Goal: Task Accomplishment & Management: Manage account settings

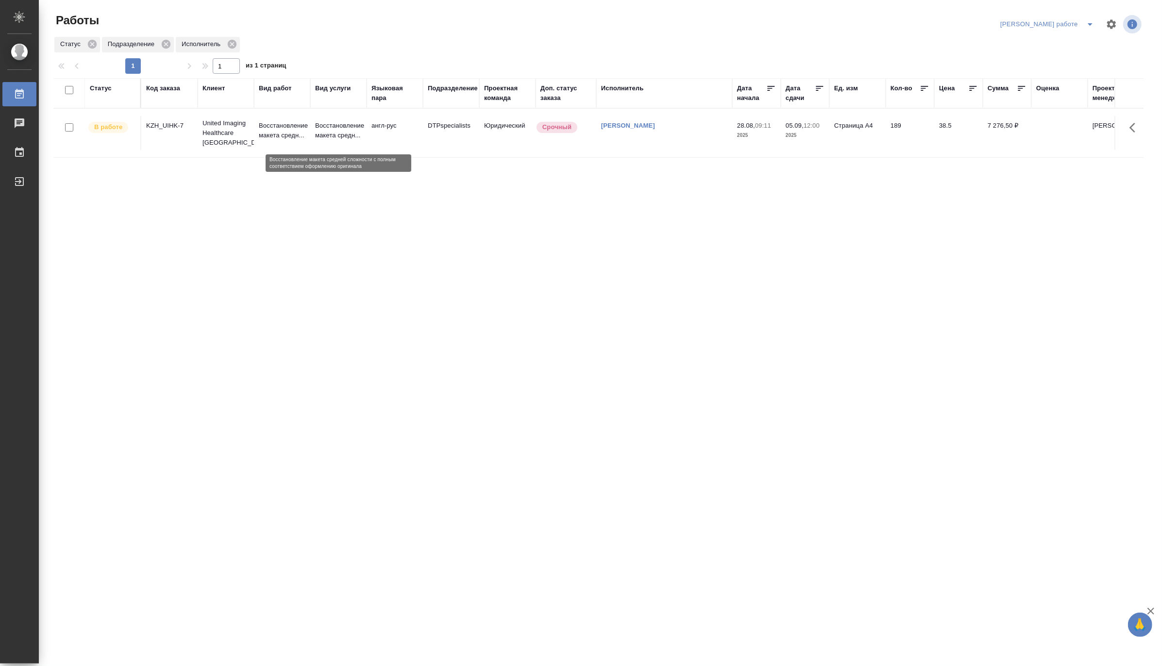
click at [318, 140] on p "Восстановление макета средн..." at bounding box center [338, 130] width 47 height 19
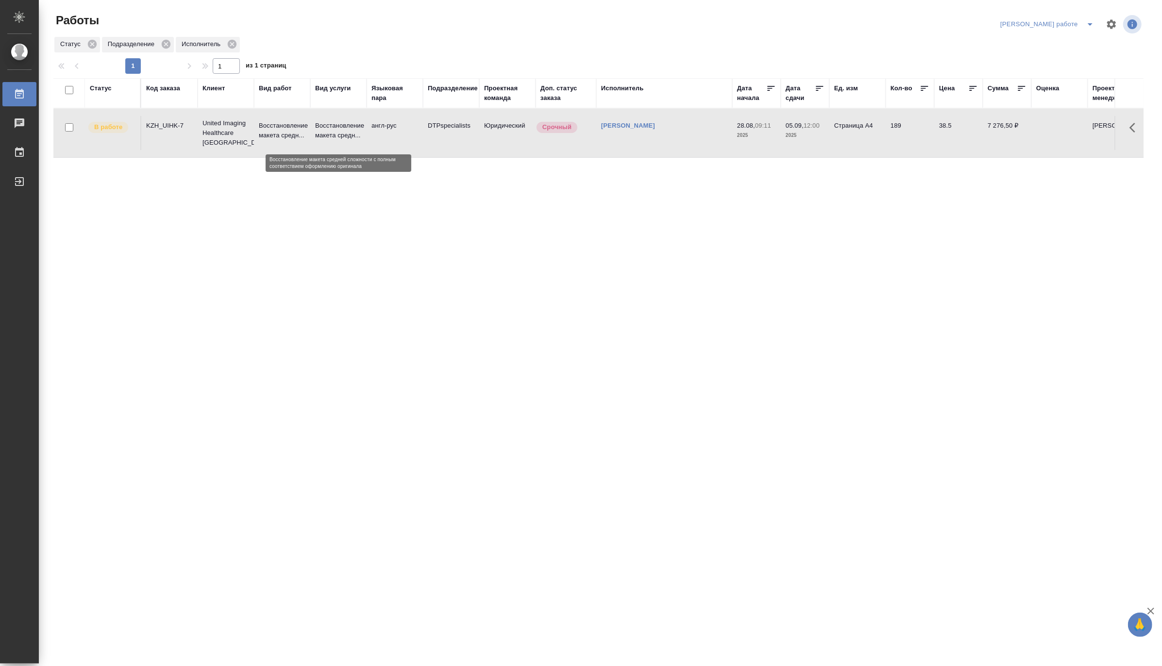
click at [318, 140] on p "Восстановление макета средн..." at bounding box center [338, 130] width 47 height 19
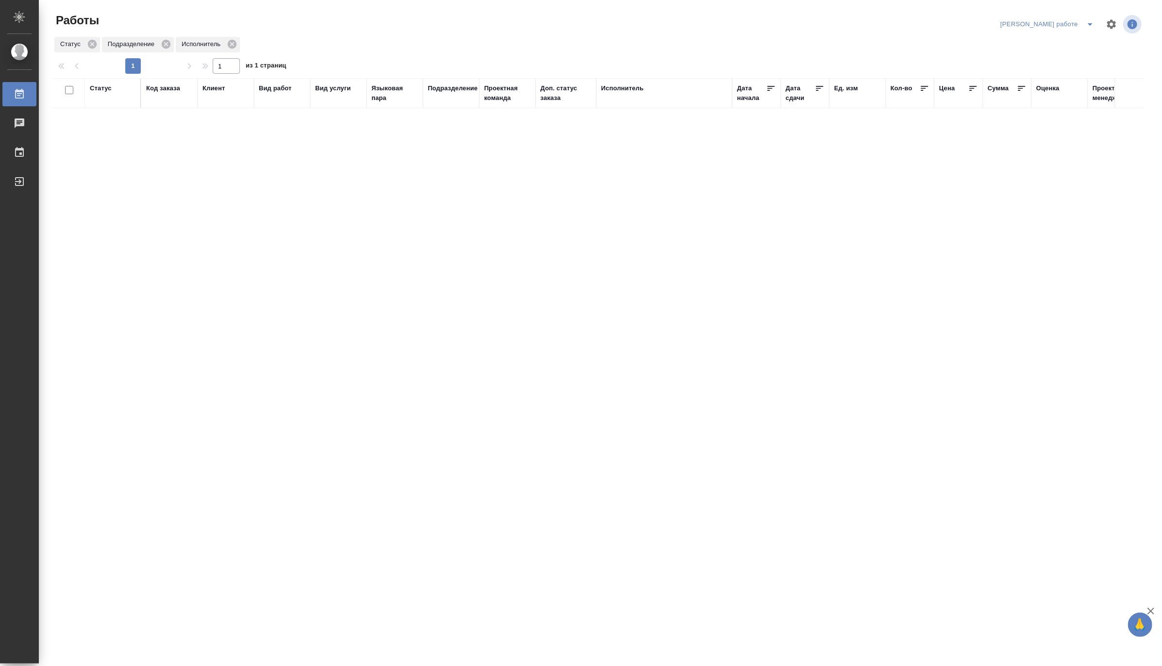
click at [1089, 19] on icon "split button" at bounding box center [1090, 24] width 12 height 12
click at [1074, 57] on li "Матвеева_назначено" at bounding box center [1055, 59] width 88 height 16
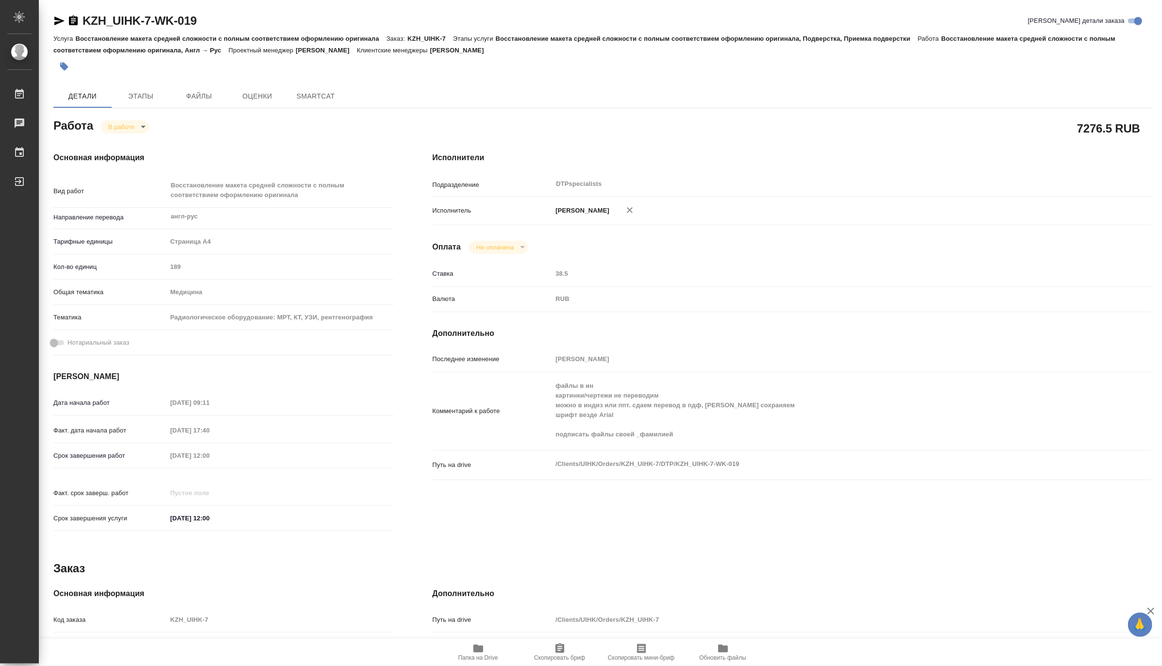
type textarea "x"
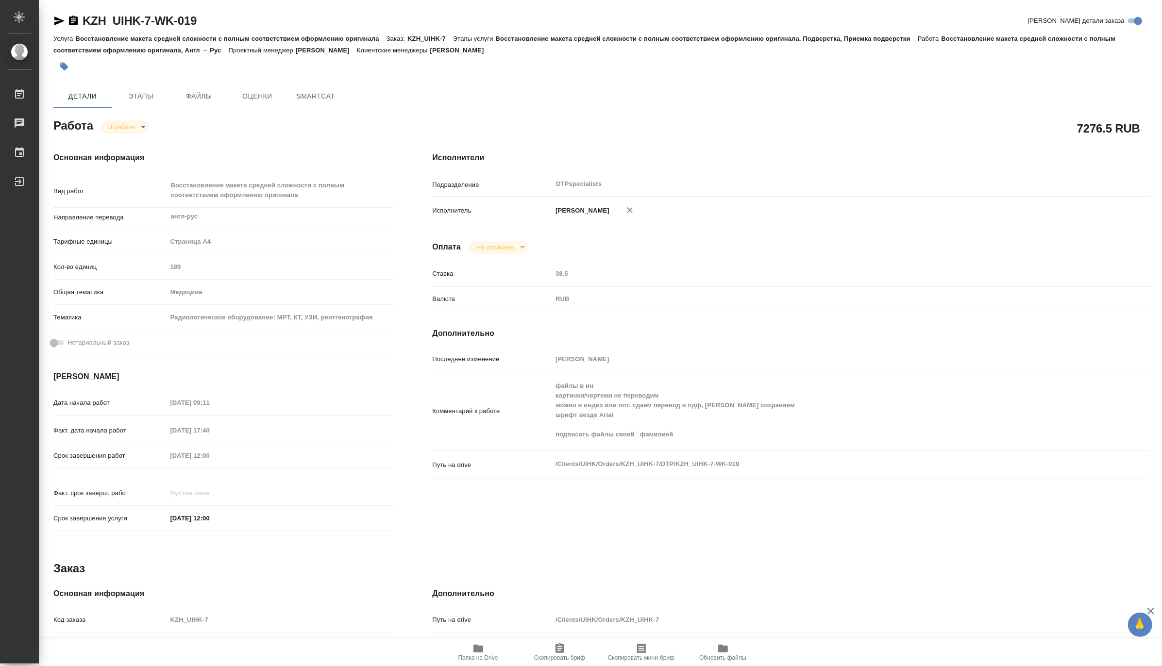
type textarea "x"
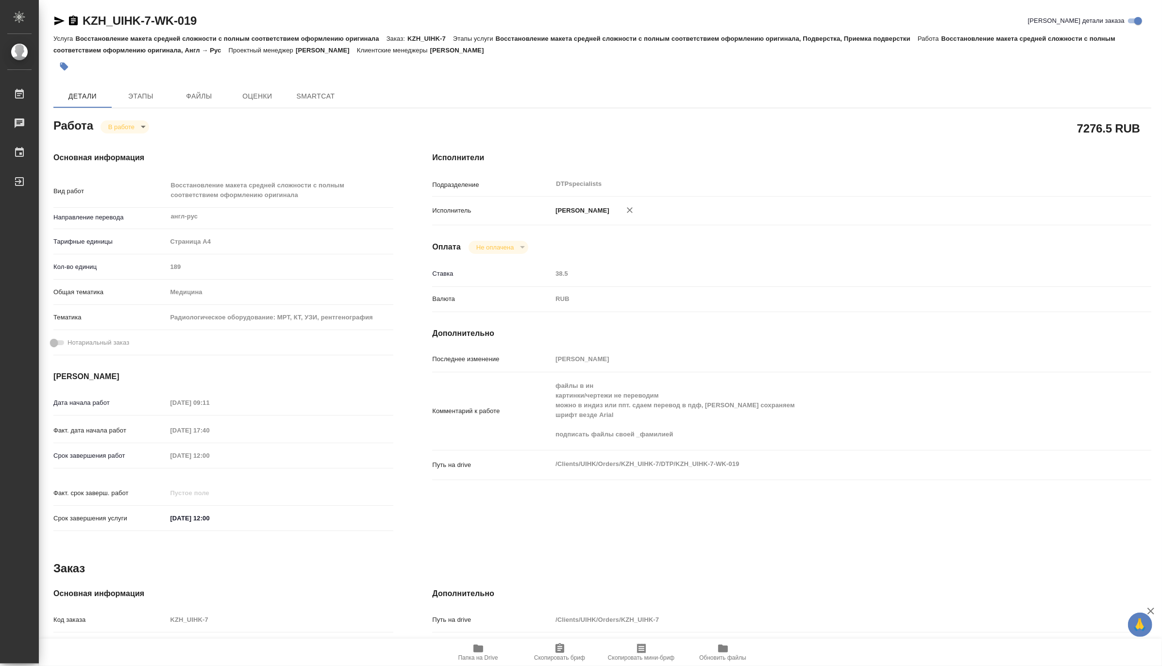
type textarea "x"
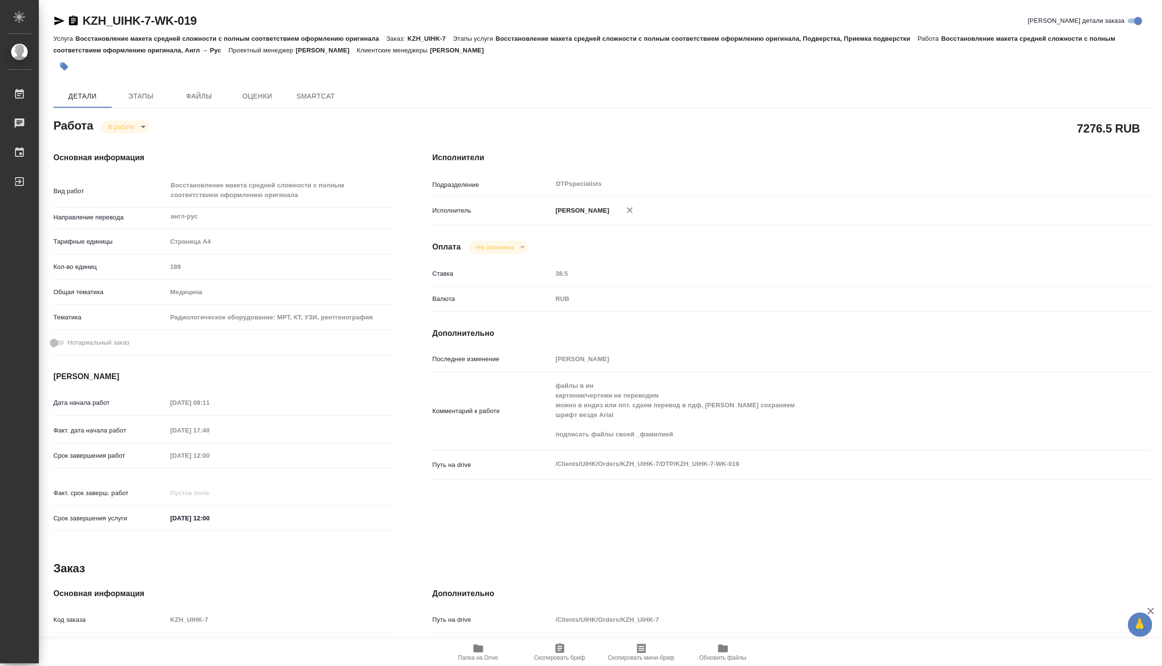
type textarea "x"
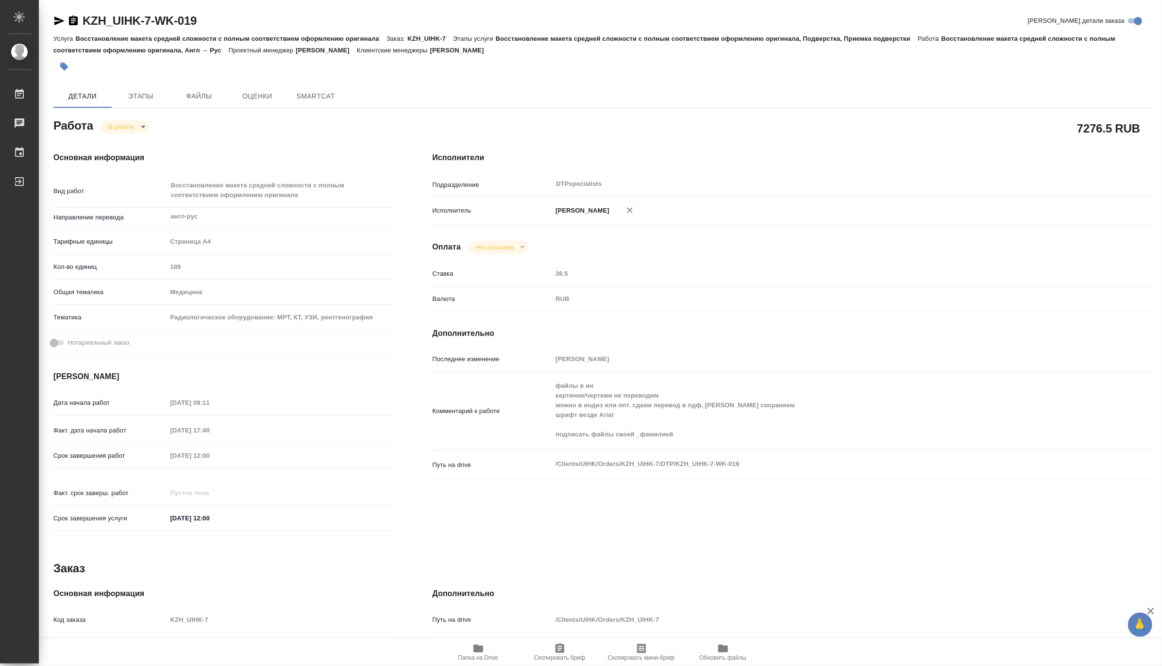
click at [483, 654] on span "Папка на Drive" at bounding box center [478, 657] width 40 height 7
type textarea "x"
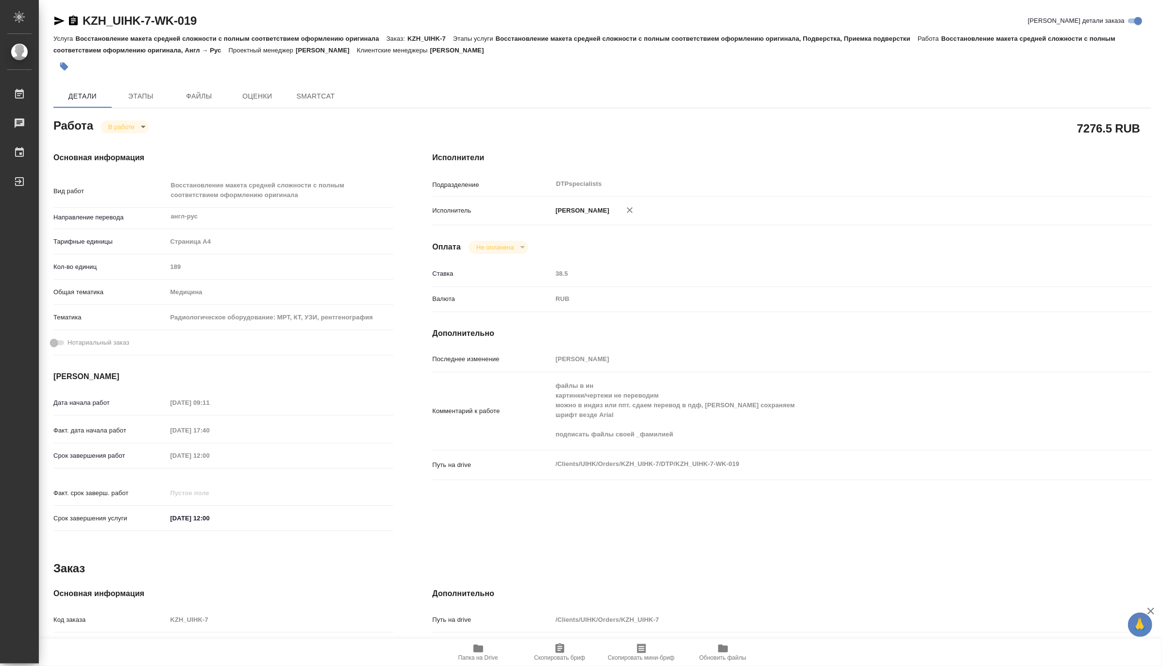
type textarea "x"
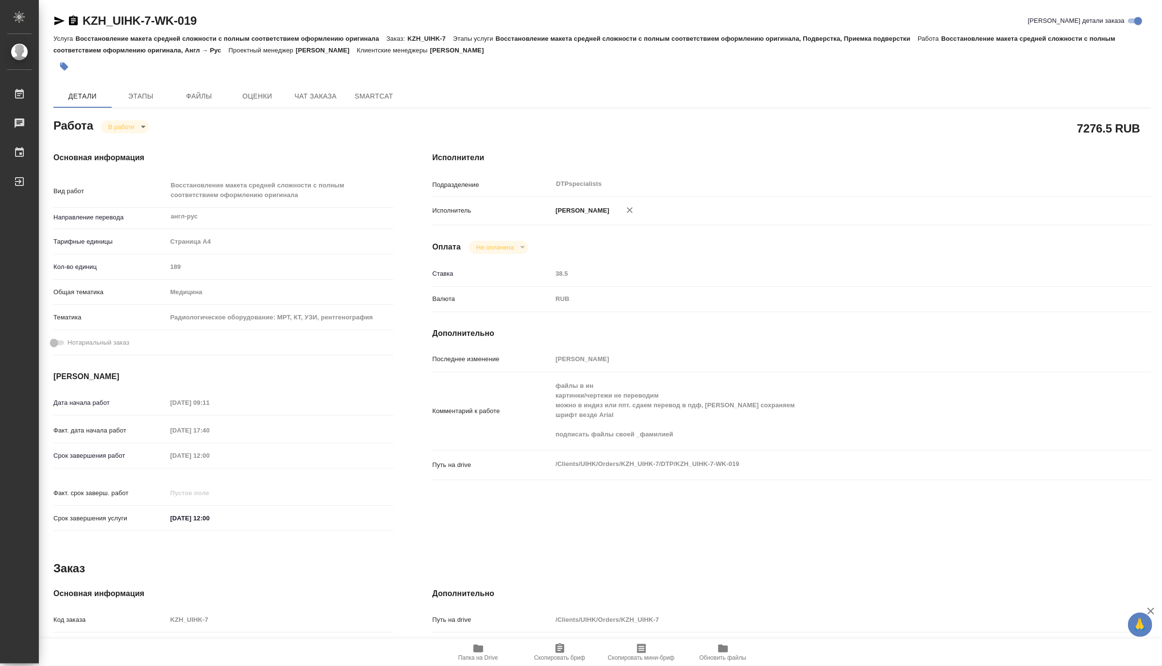
type textarea "x"
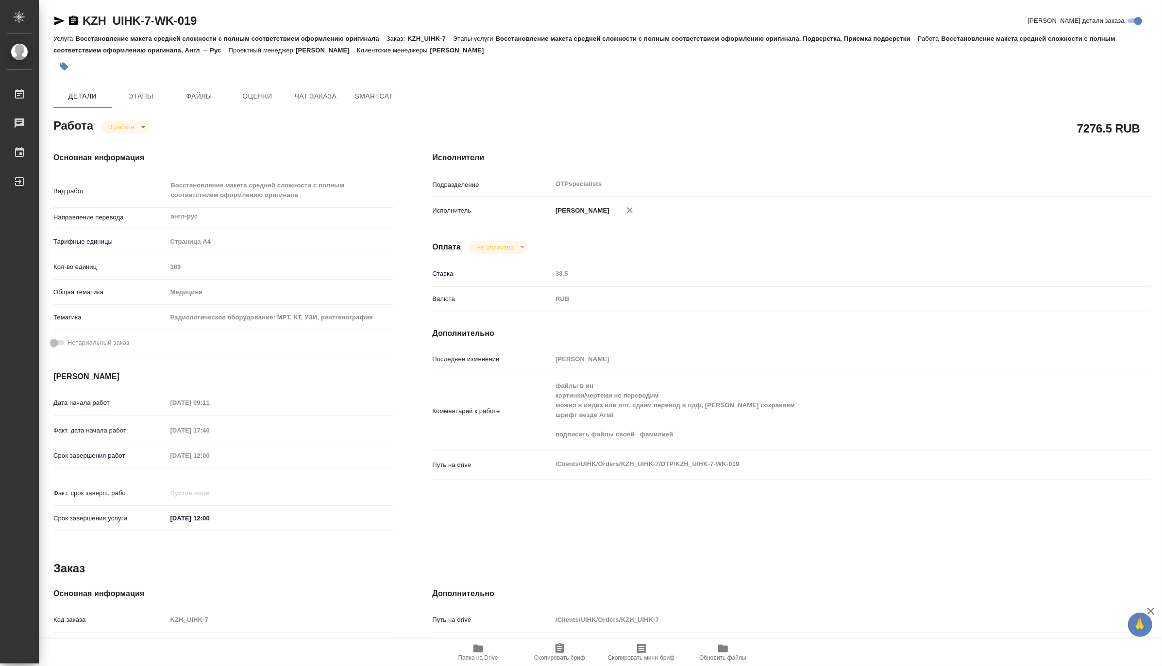
type textarea "x"
click at [115, 130] on body "🙏 .cls-1 fill:#fff; AWATERA Matveeva Maria Работы 0 Чаты График Выйти KZH_UIHK-…" at bounding box center [581, 333] width 1162 height 666
click at [114, 142] on button "Выполнен" at bounding box center [125, 143] width 35 height 11
type textarea "x"
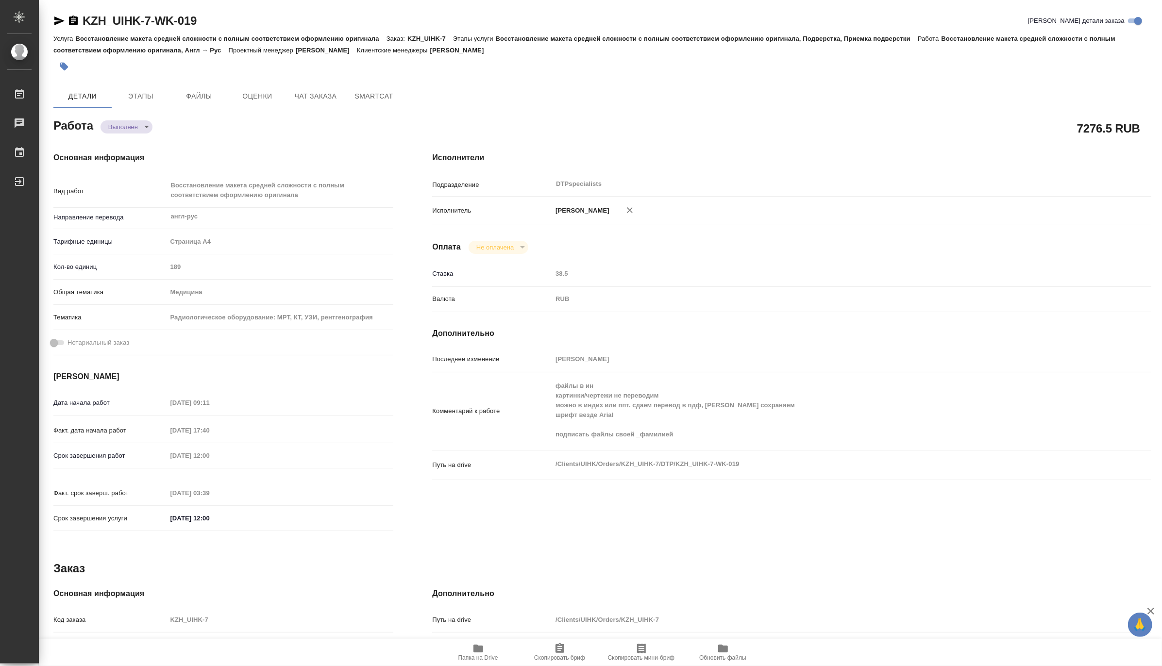
type textarea "x"
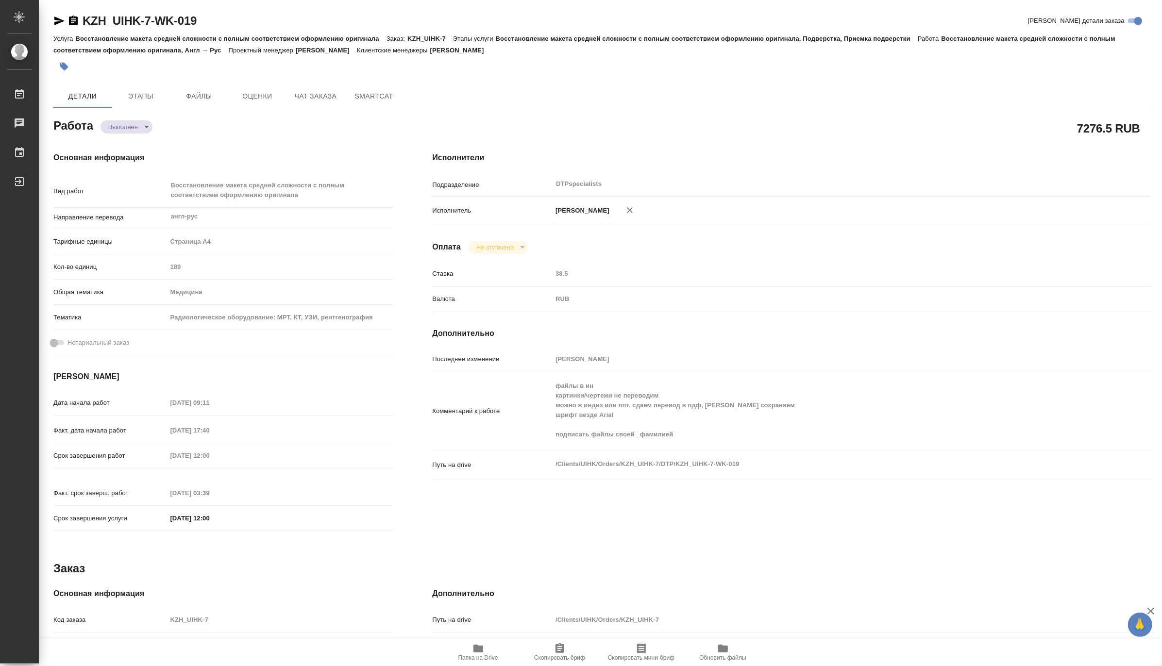
type textarea "x"
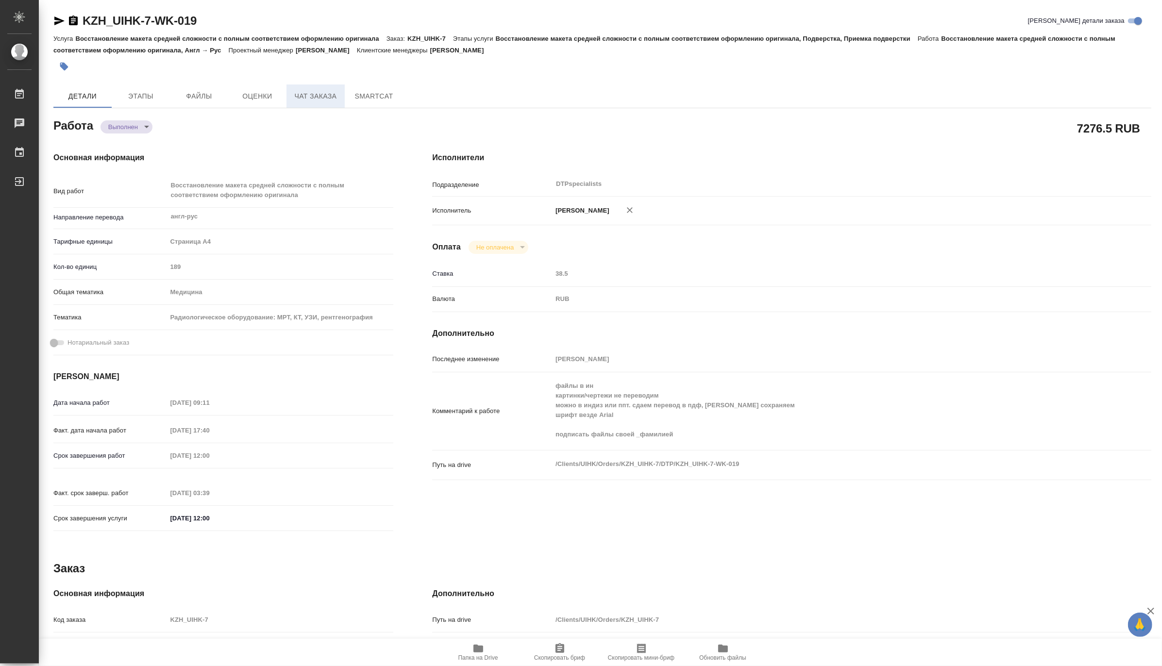
type textarea "x"
click at [302, 99] on span "Чат заказа" at bounding box center [315, 96] width 47 height 12
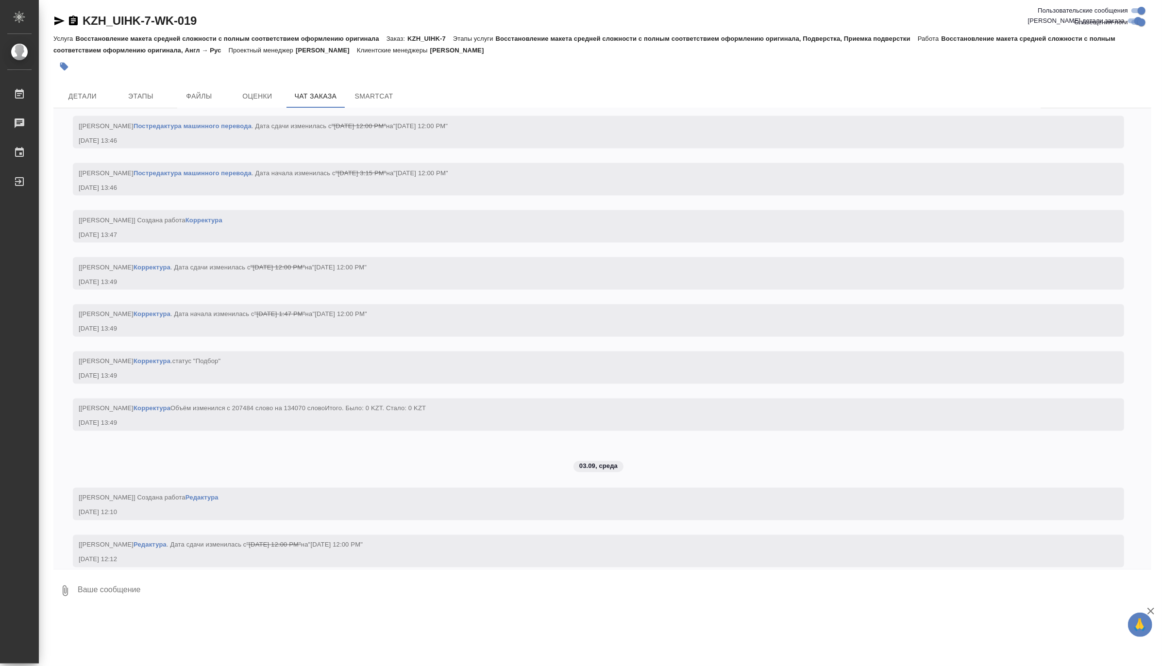
scroll to position [9337, 0]
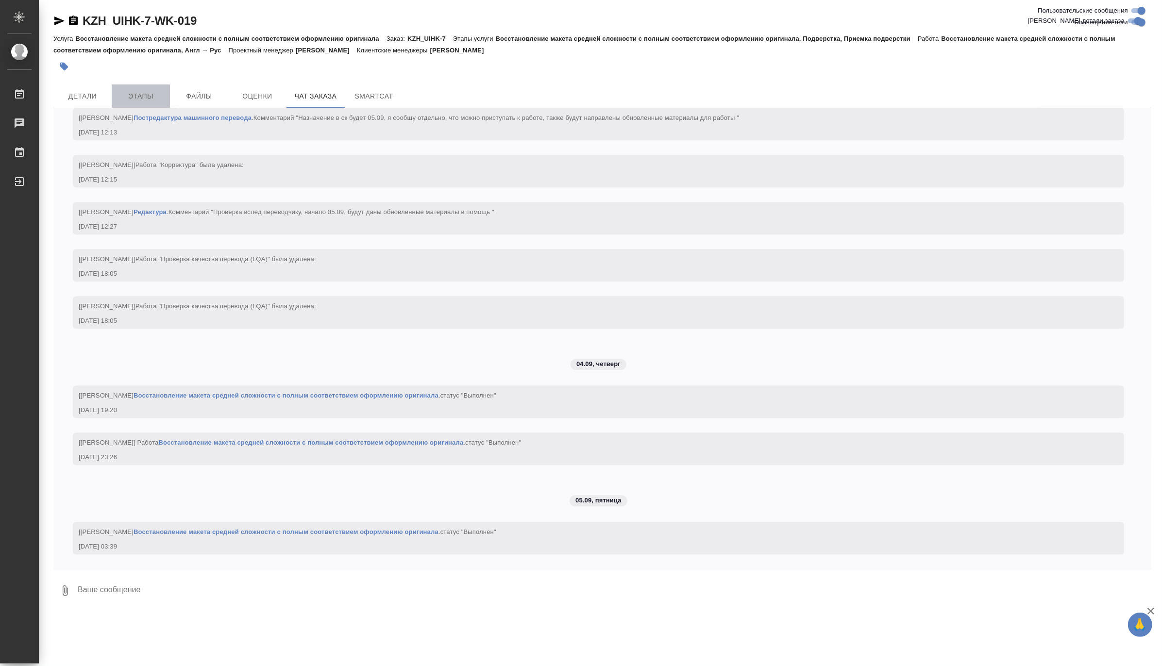
click at [147, 98] on span "Этапы" at bounding box center [140, 96] width 47 height 12
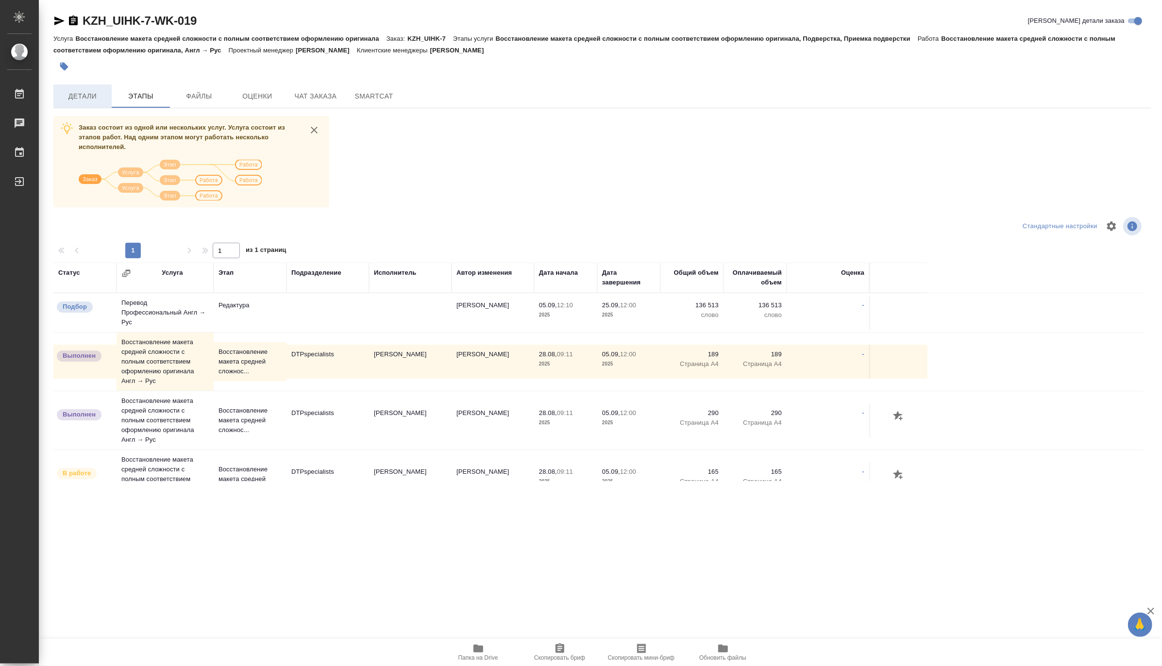
click at [81, 90] on span "Детали" at bounding box center [82, 96] width 47 height 12
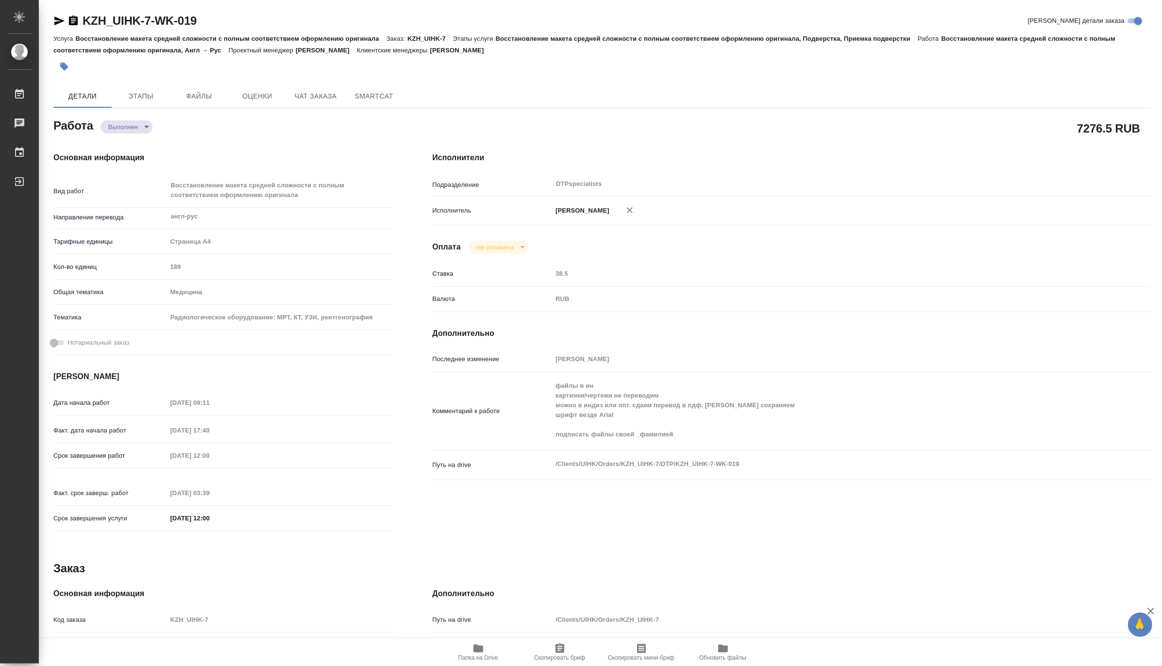
type textarea "x"
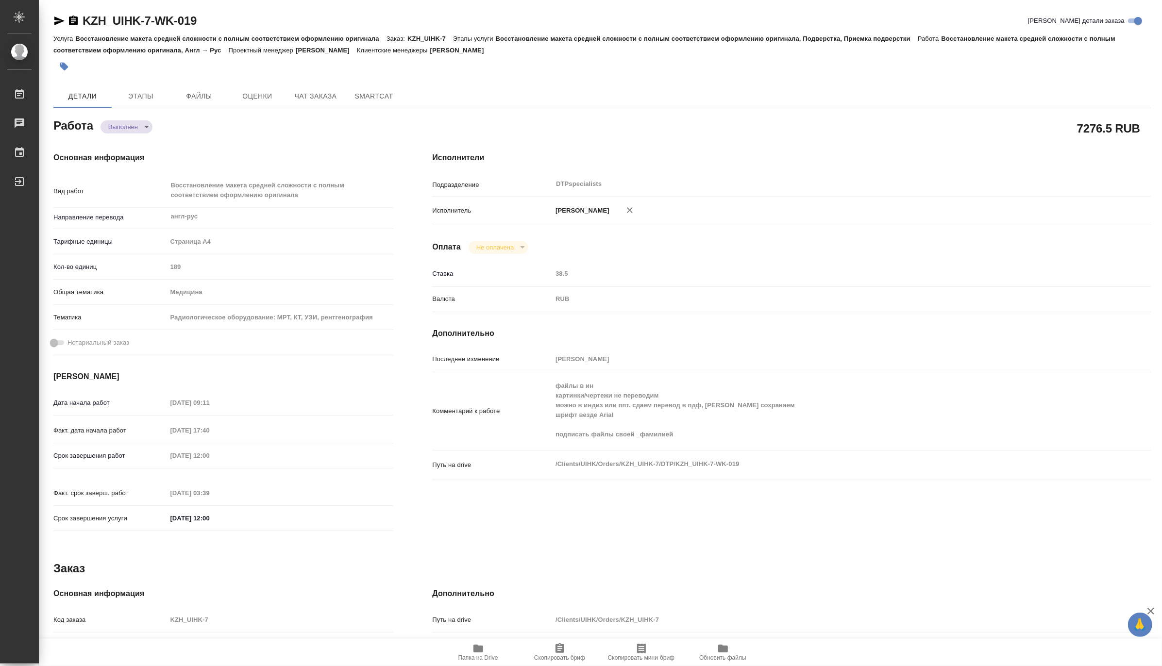
type textarea "x"
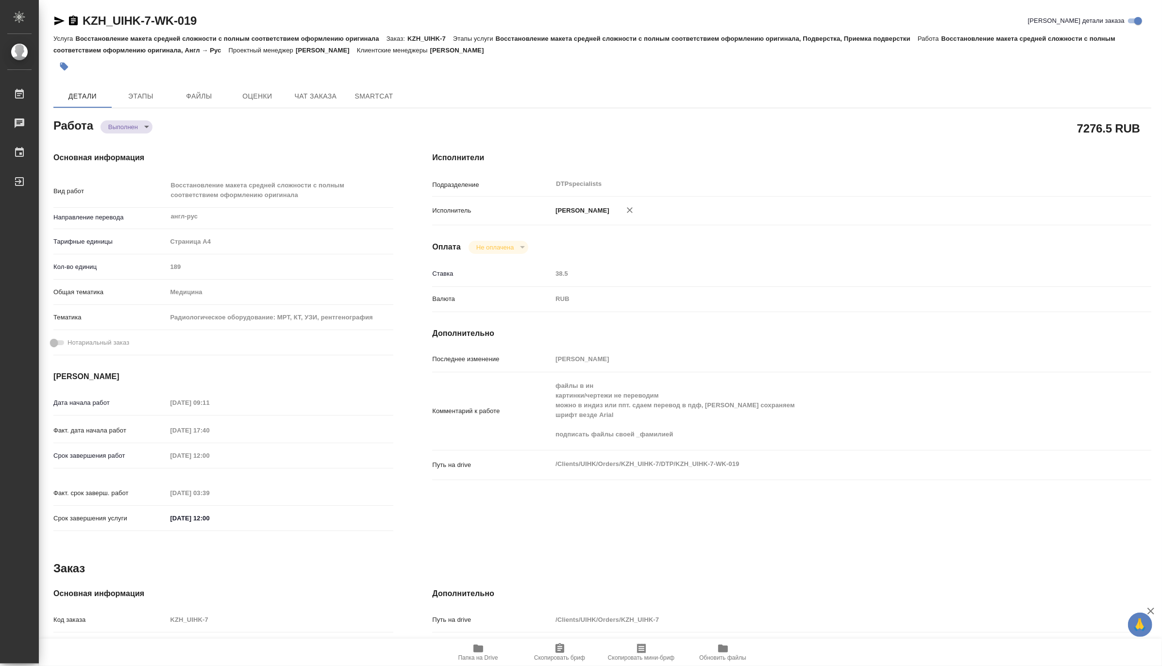
type textarea "x"
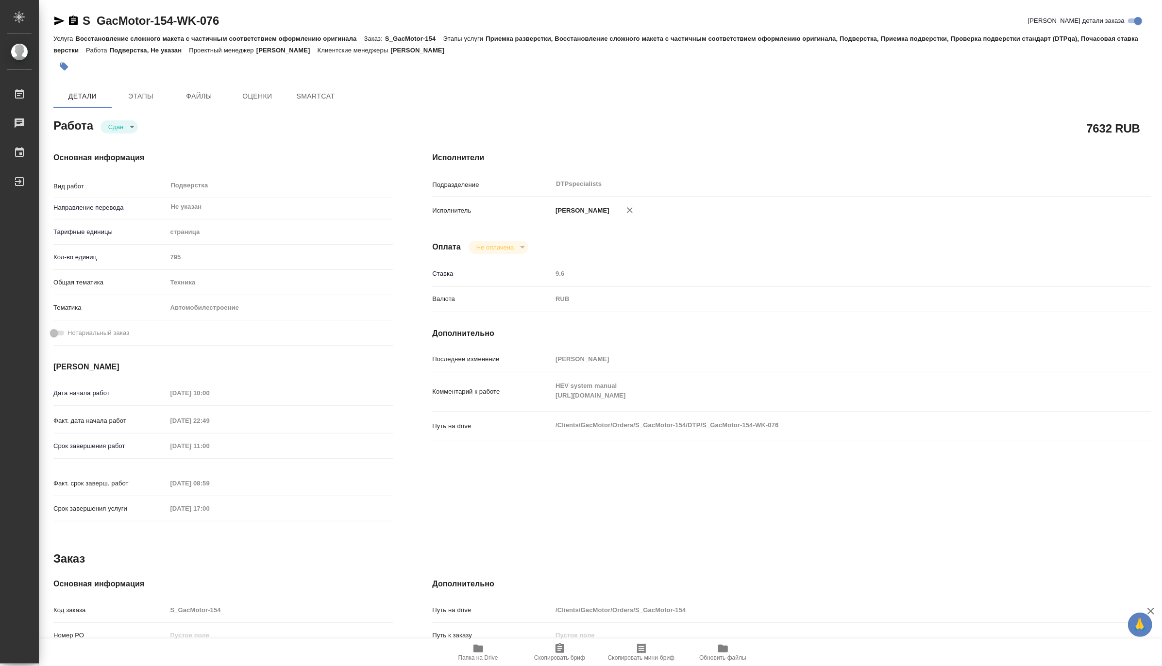
type textarea "x"
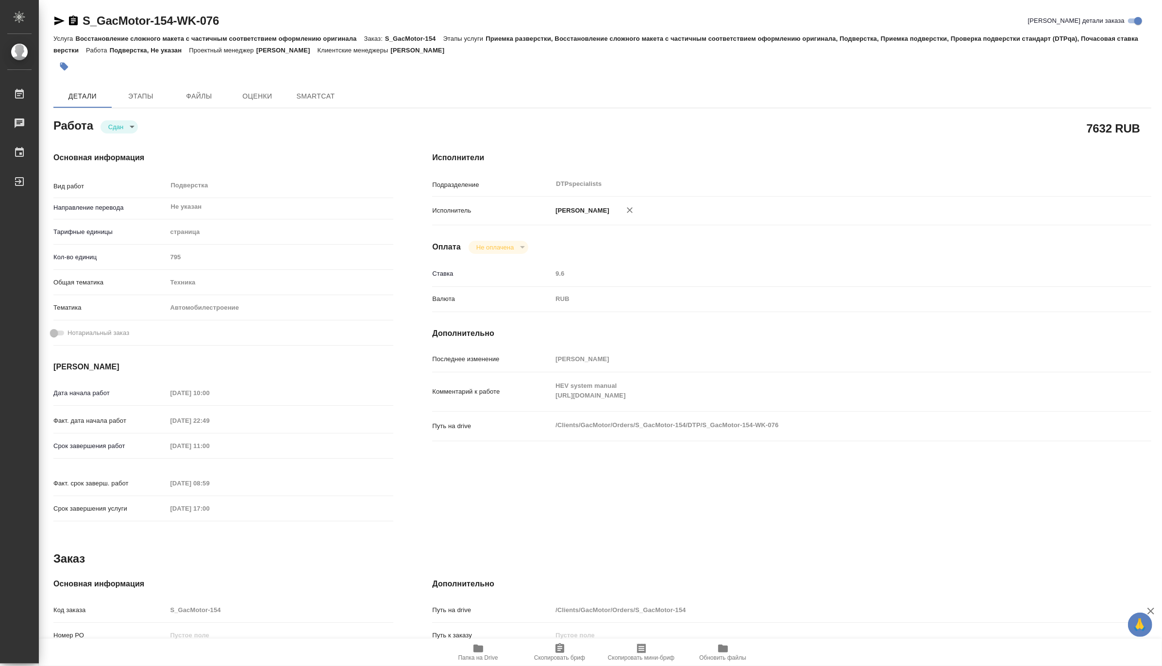
type textarea "x"
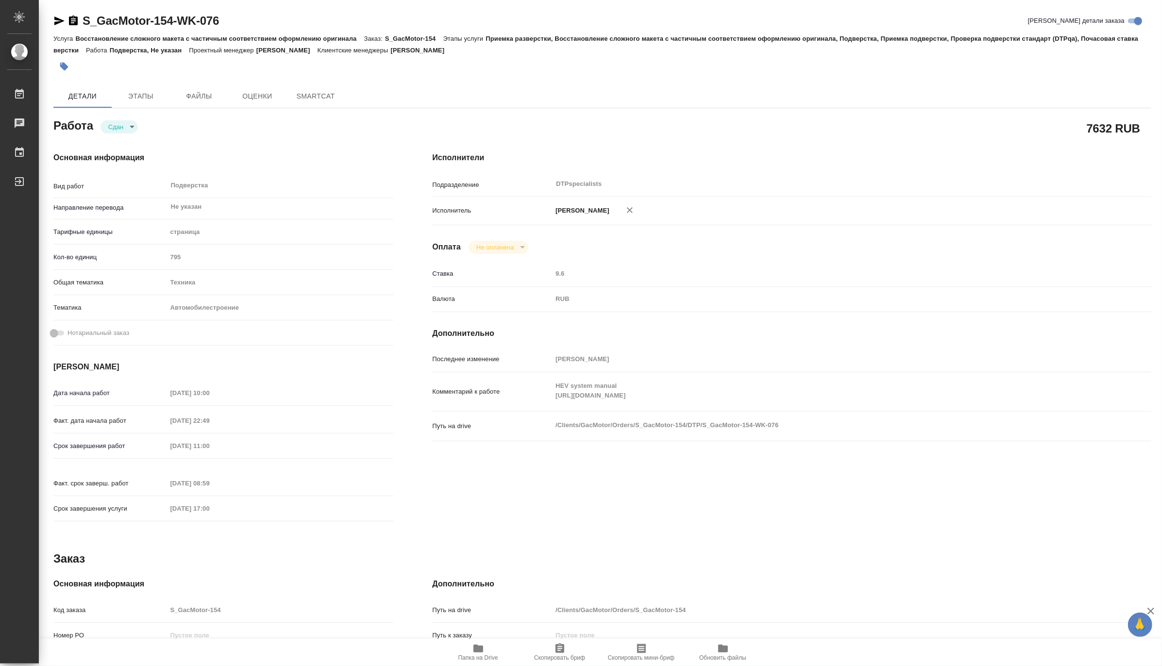
type textarea "x"
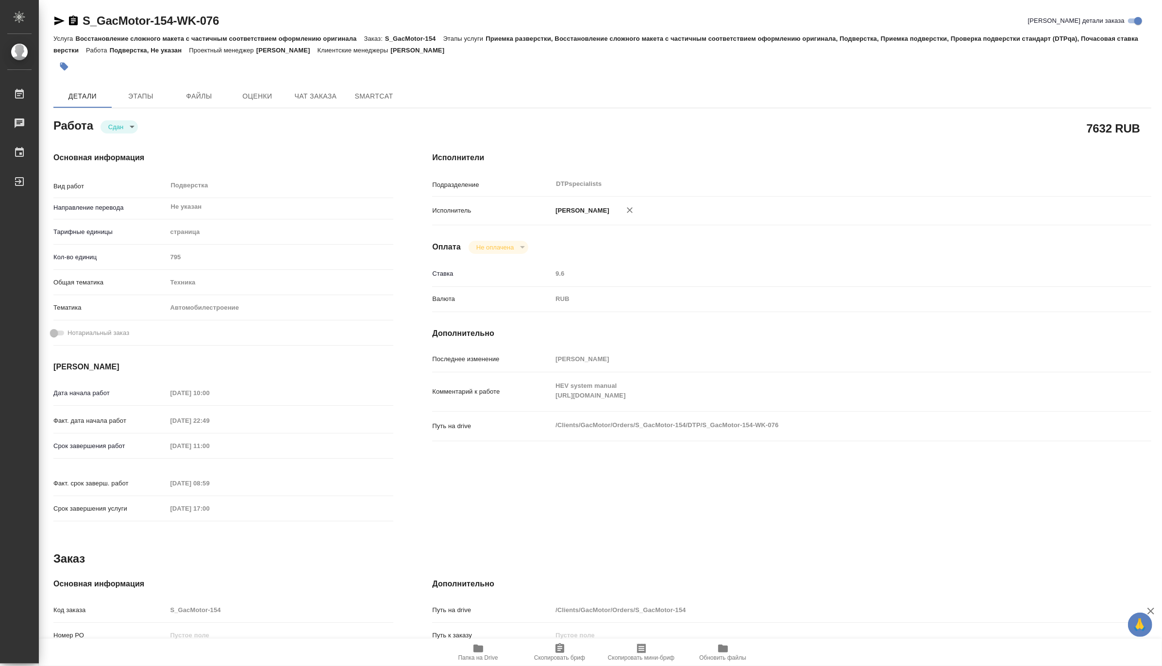
type textarea "x"
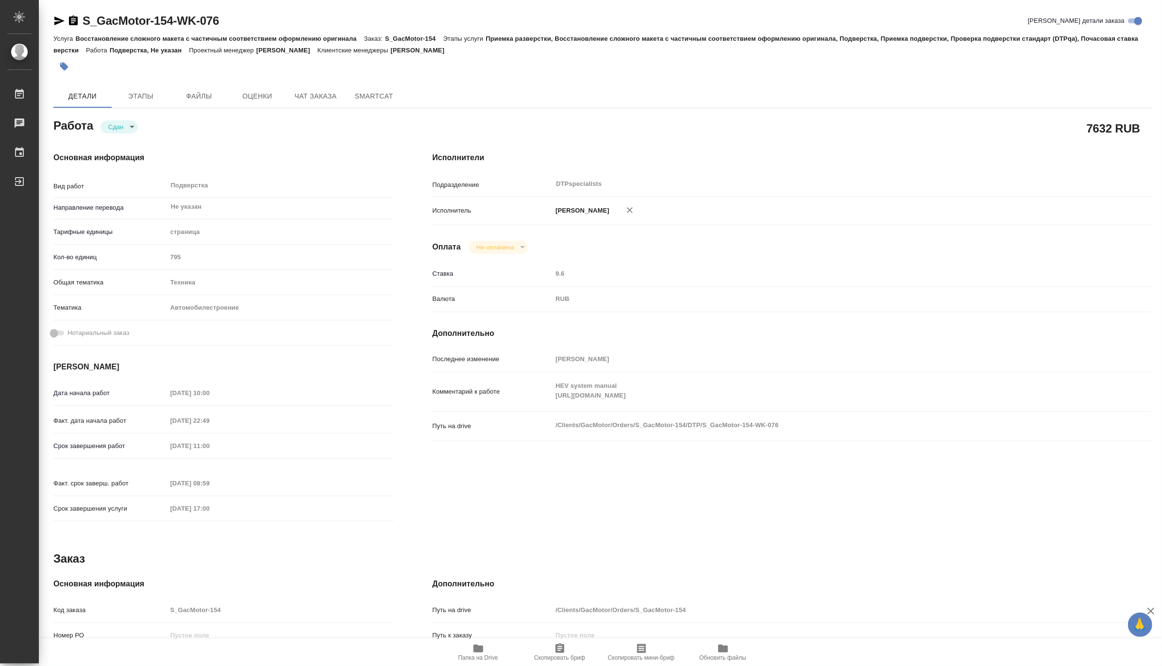
type textarea "x"
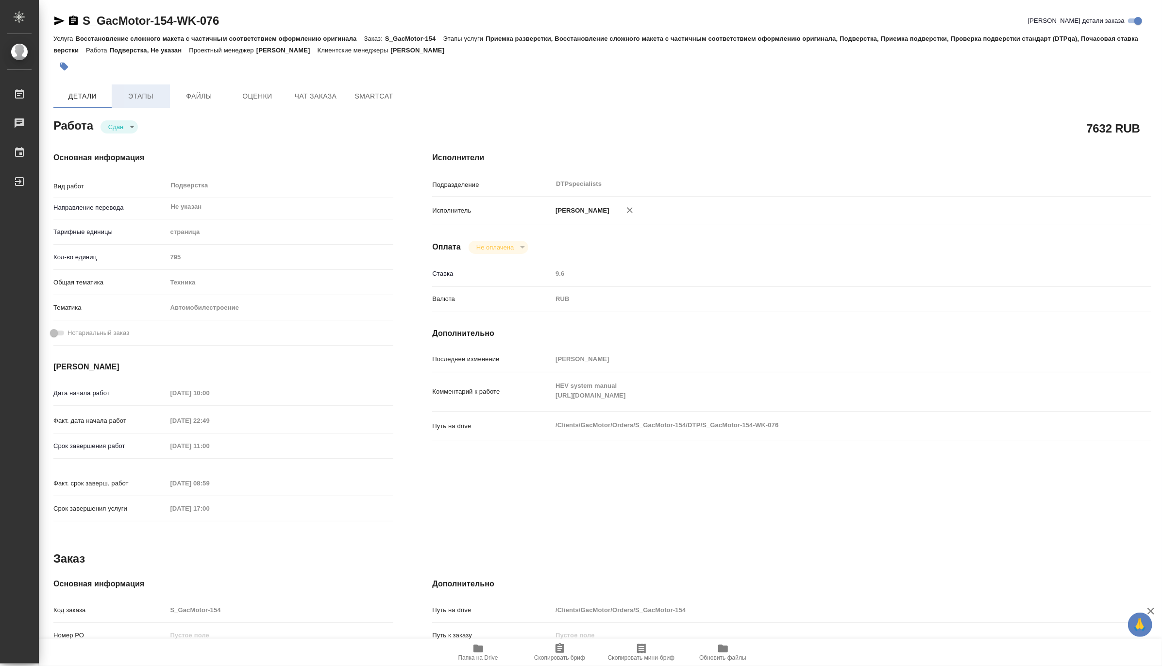
click at [149, 98] on span "Этапы" at bounding box center [140, 96] width 47 height 12
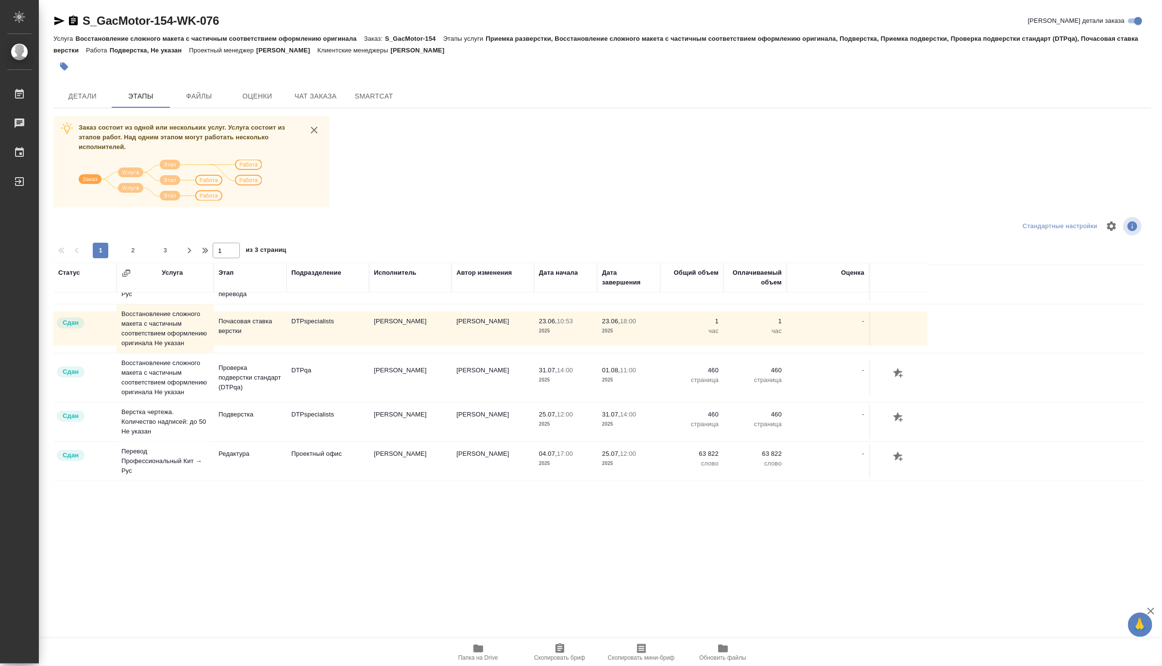
scroll to position [986, 0]
click at [130, 248] on span "2" at bounding box center [133, 251] width 16 height 10
type input "2"
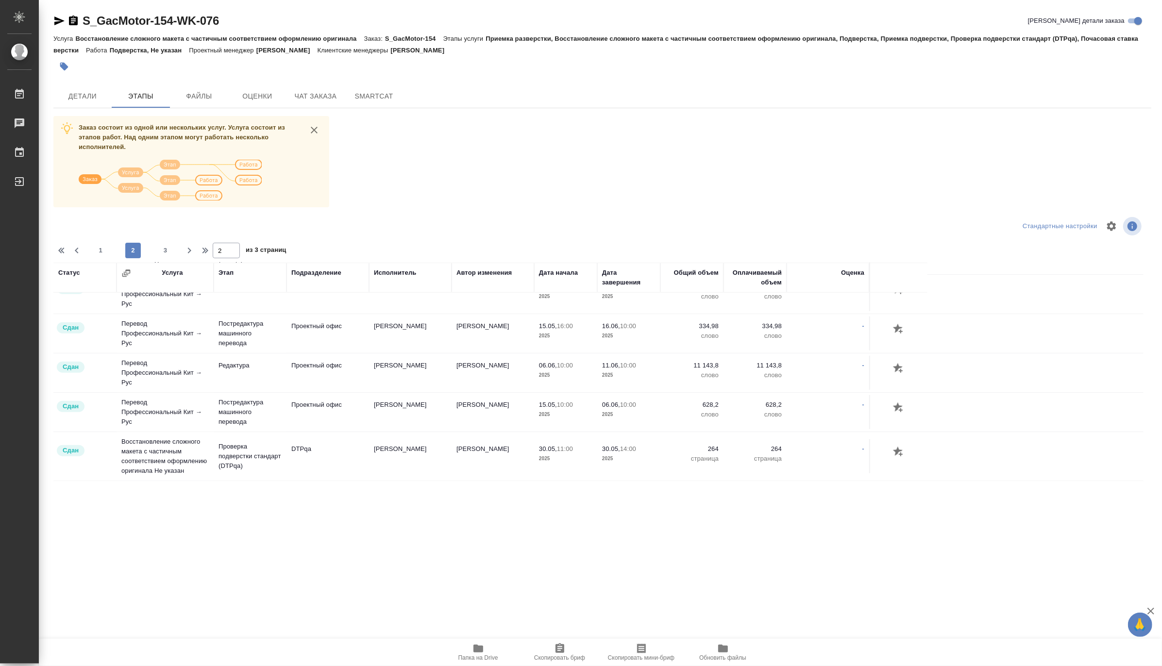
scroll to position [952, 0]
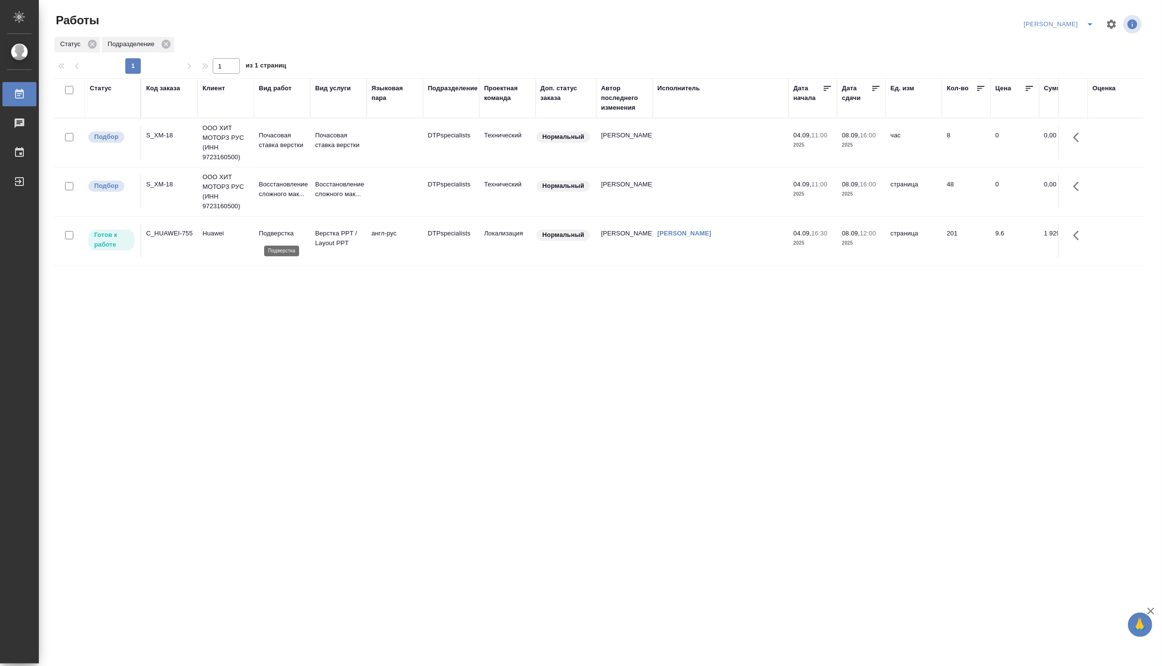
click at [299, 235] on p "Подверстка" at bounding box center [282, 234] width 47 height 10
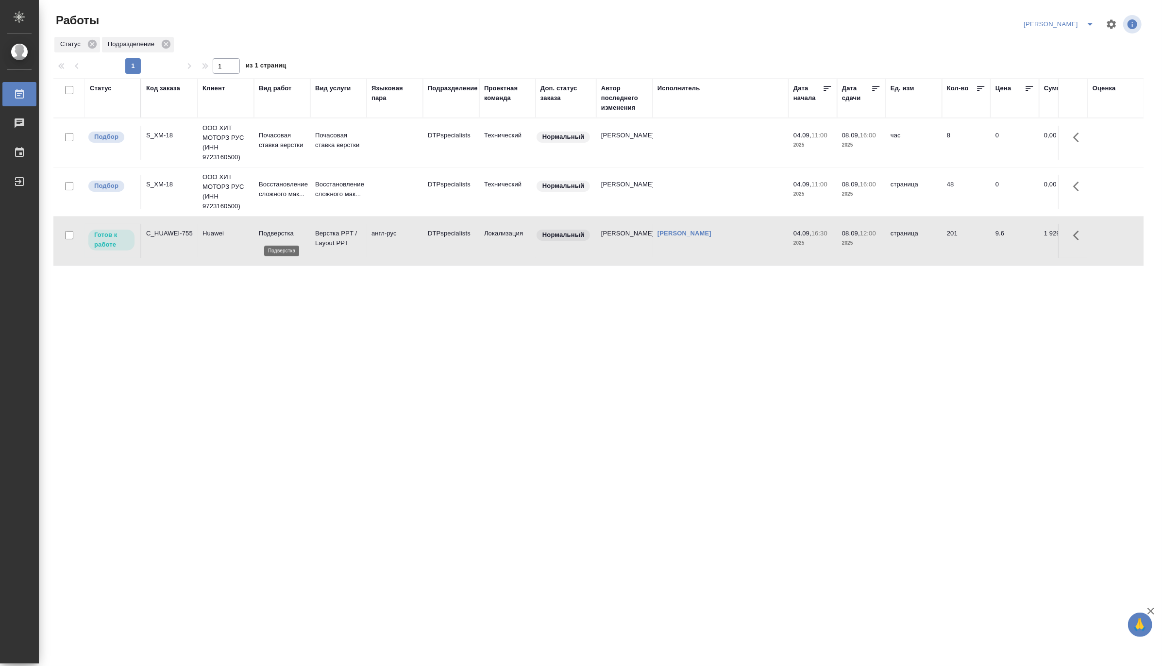
click at [299, 235] on p "Подверстка" at bounding box center [282, 234] width 47 height 10
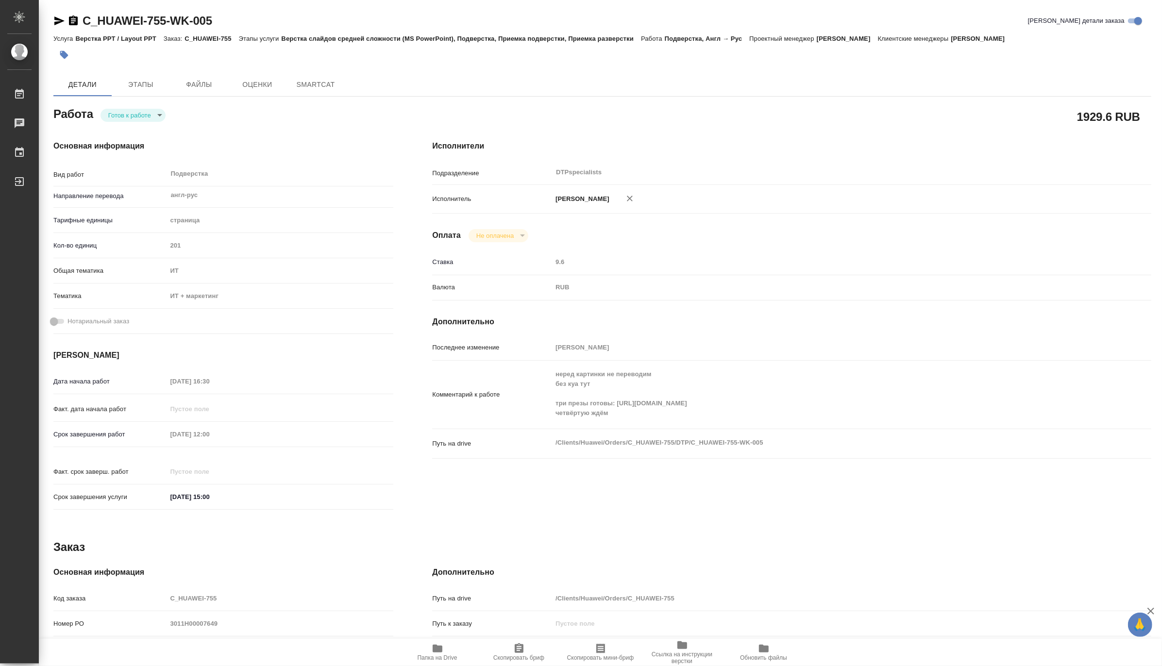
type textarea "x"
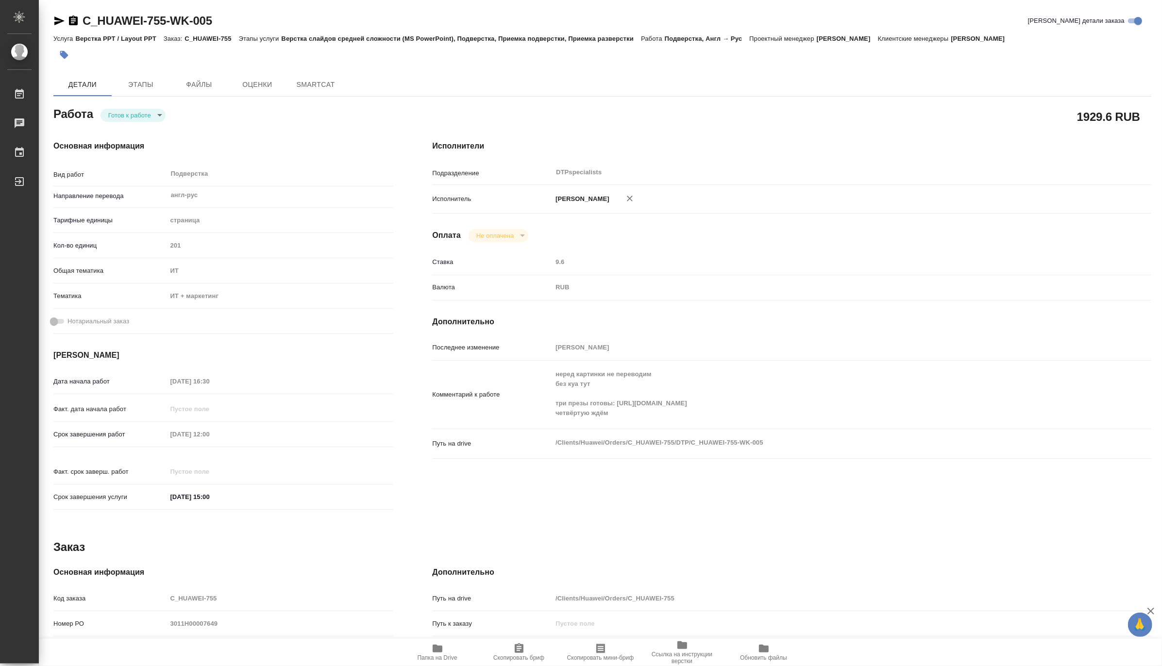
type textarea "x"
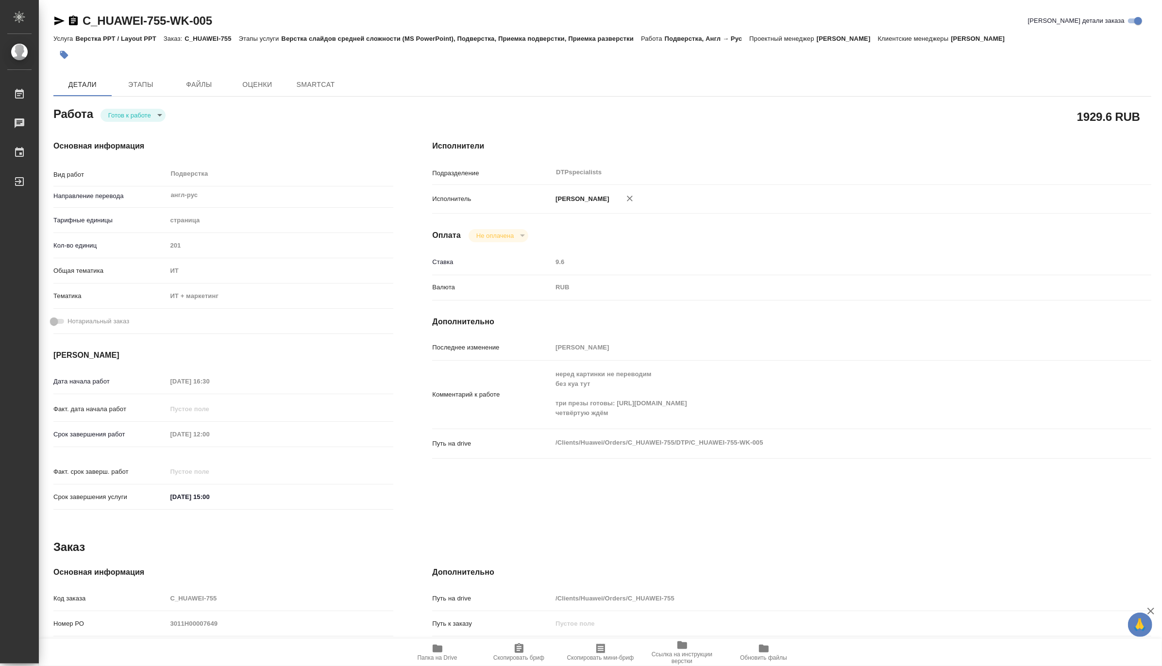
type textarea "x"
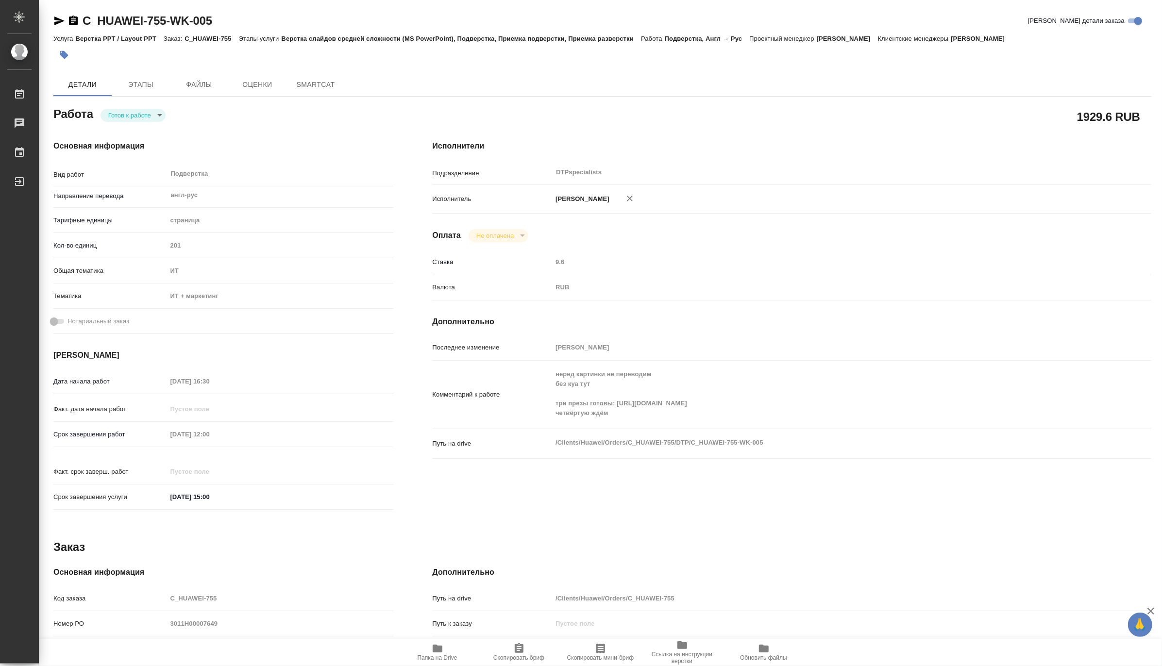
type textarea "x"
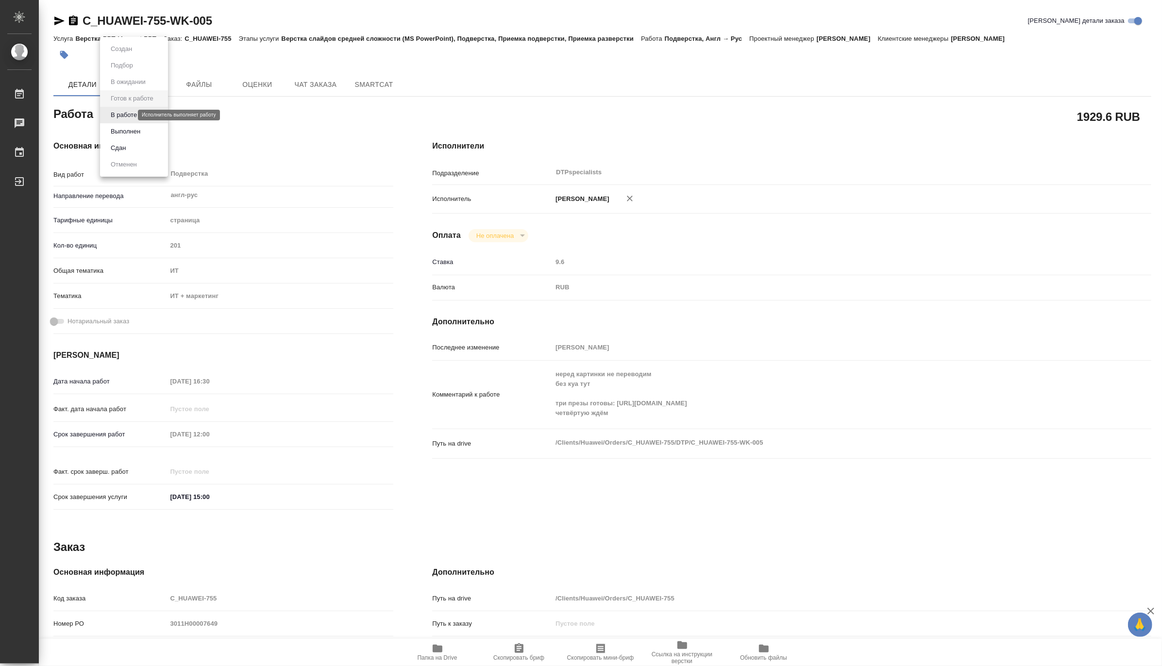
click at [121, 117] on body "🙏 .cls-1 fill:#fff; AWATERA [PERSON_NAME] Чаты График Выйти C_HUAWEI-755-WK-005…" at bounding box center [581, 333] width 1162 height 666
click at [114, 117] on button "В работе" at bounding box center [124, 115] width 32 height 11
type textarea "x"
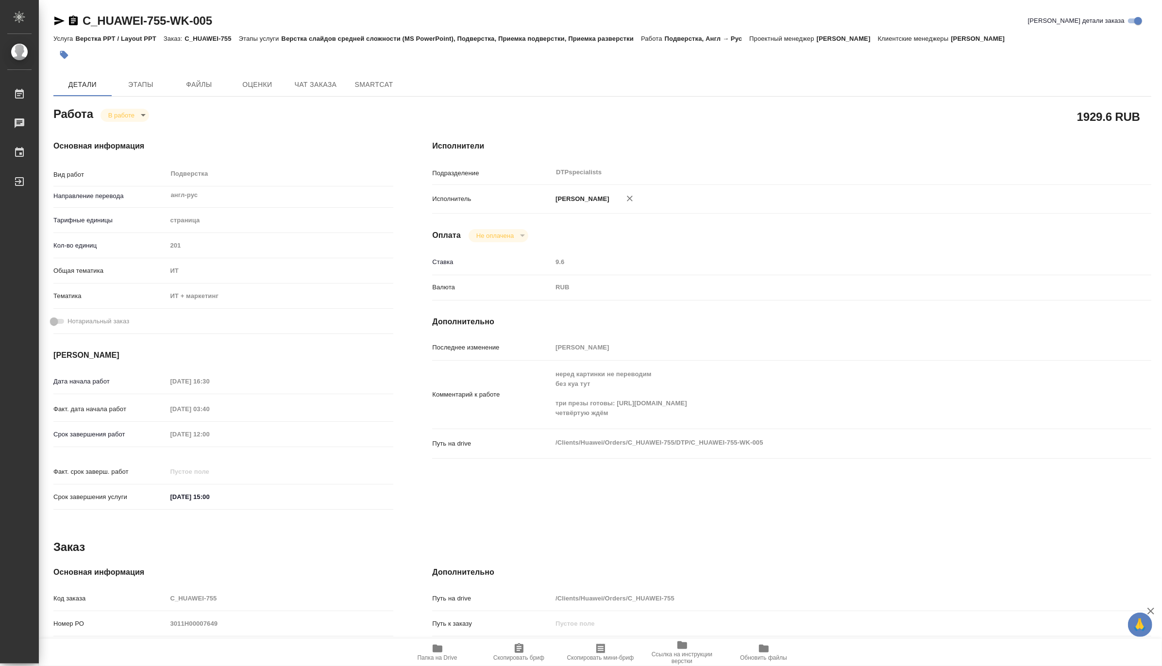
type textarea "x"
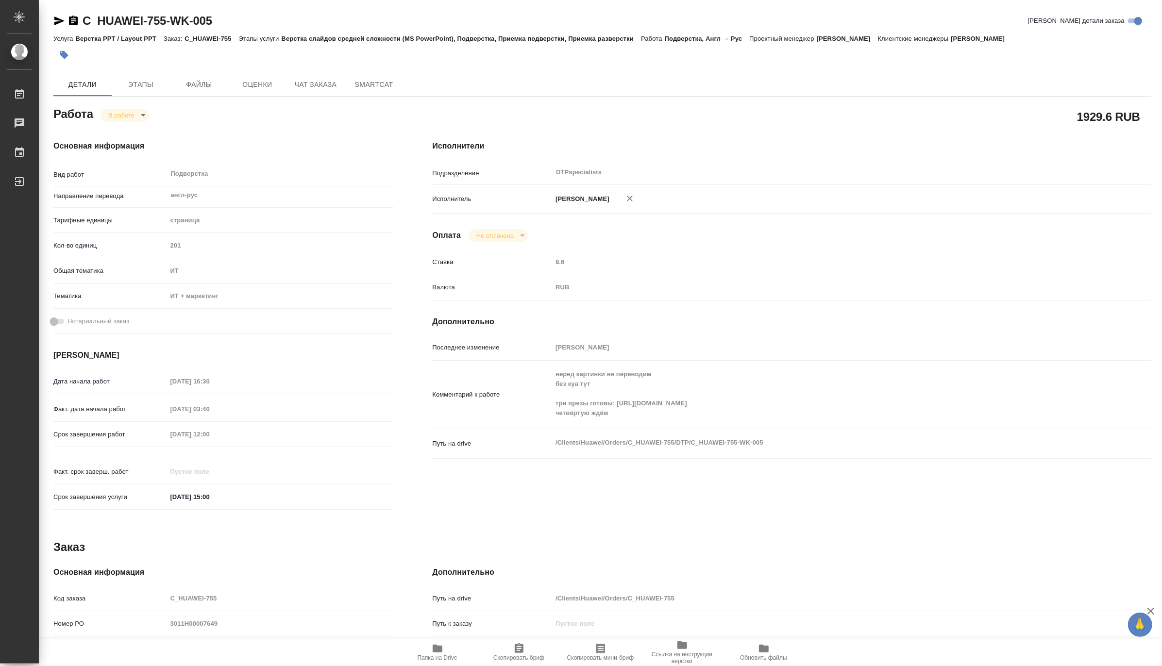
type textarea "x"
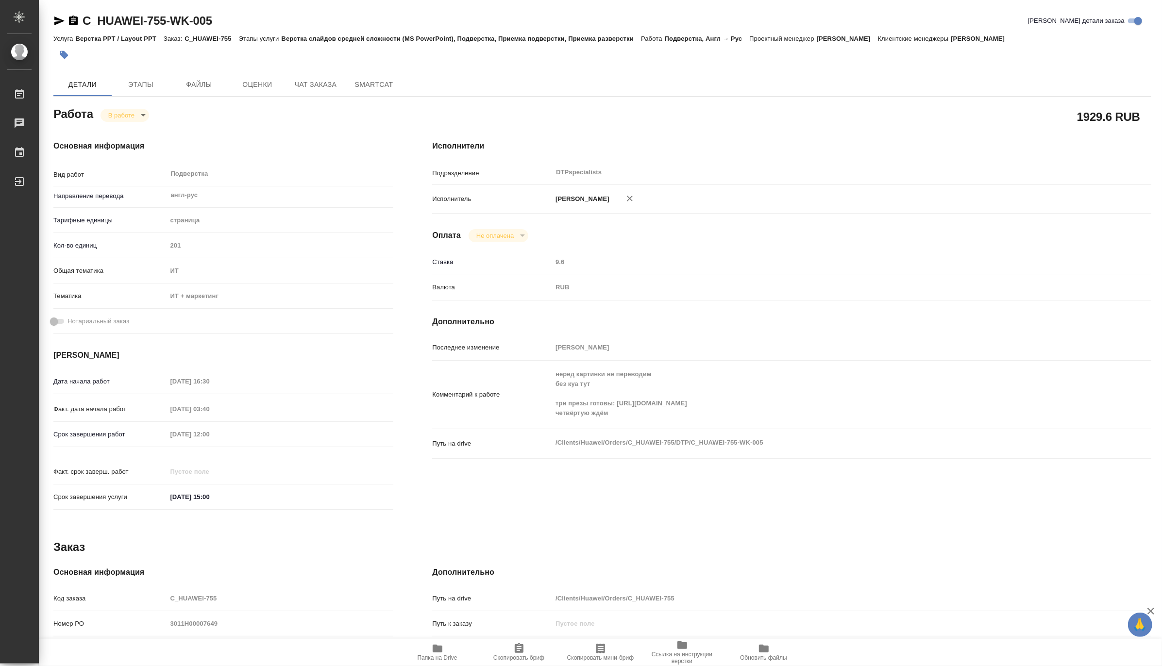
type textarea "x"
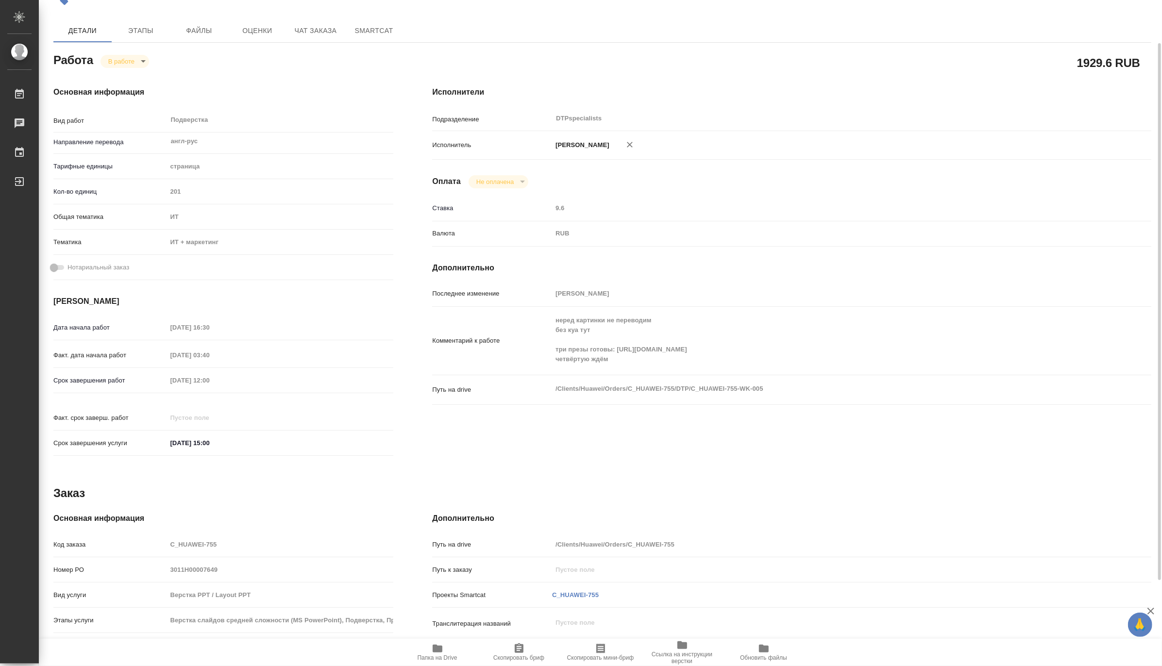
scroll to position [108, 0]
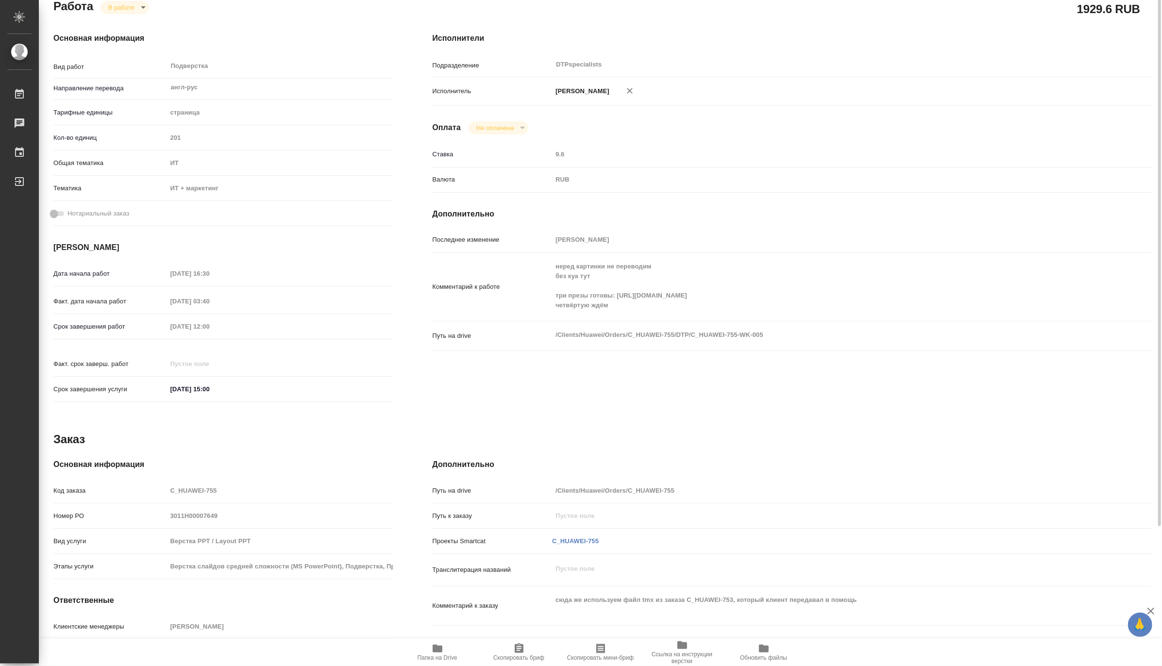
type textarea "x"
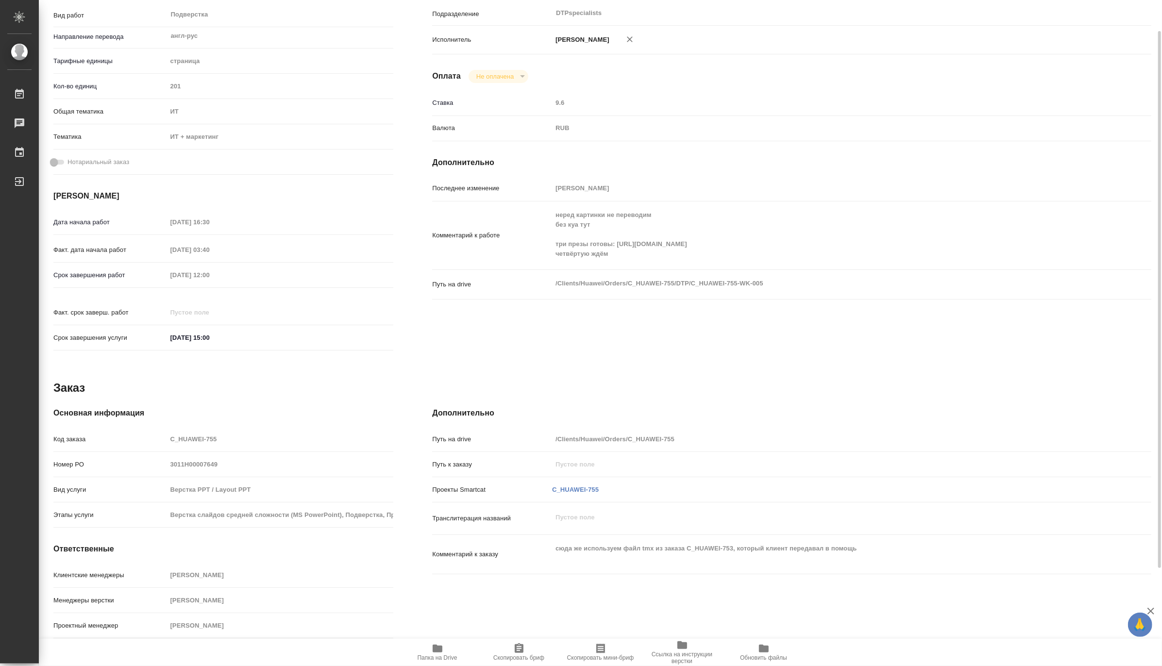
scroll to position [0, 0]
